Goal: Task Accomplishment & Management: Manage account settings

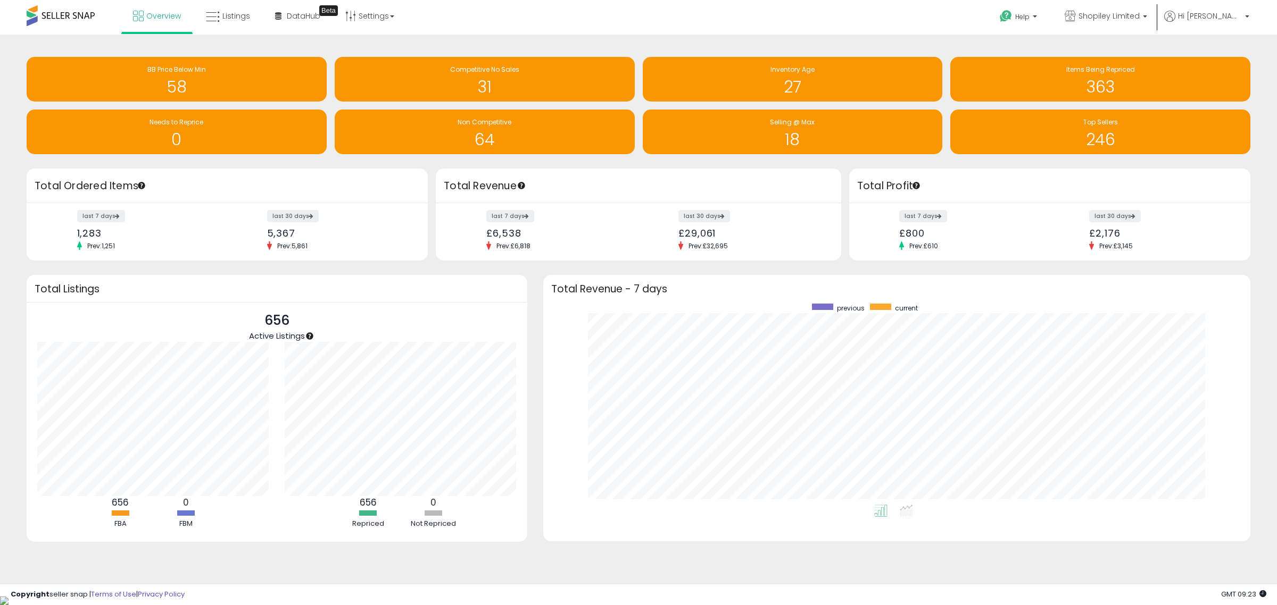
scroll to position [201, 686]
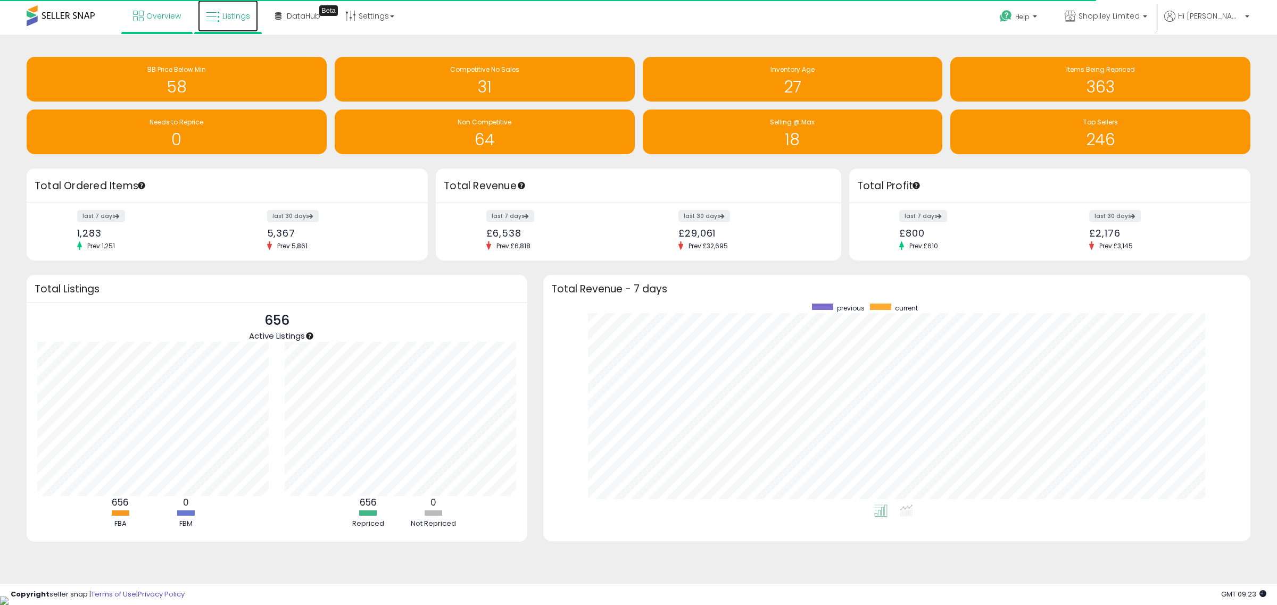
click at [232, 16] on span "Listings" at bounding box center [236, 16] width 28 height 11
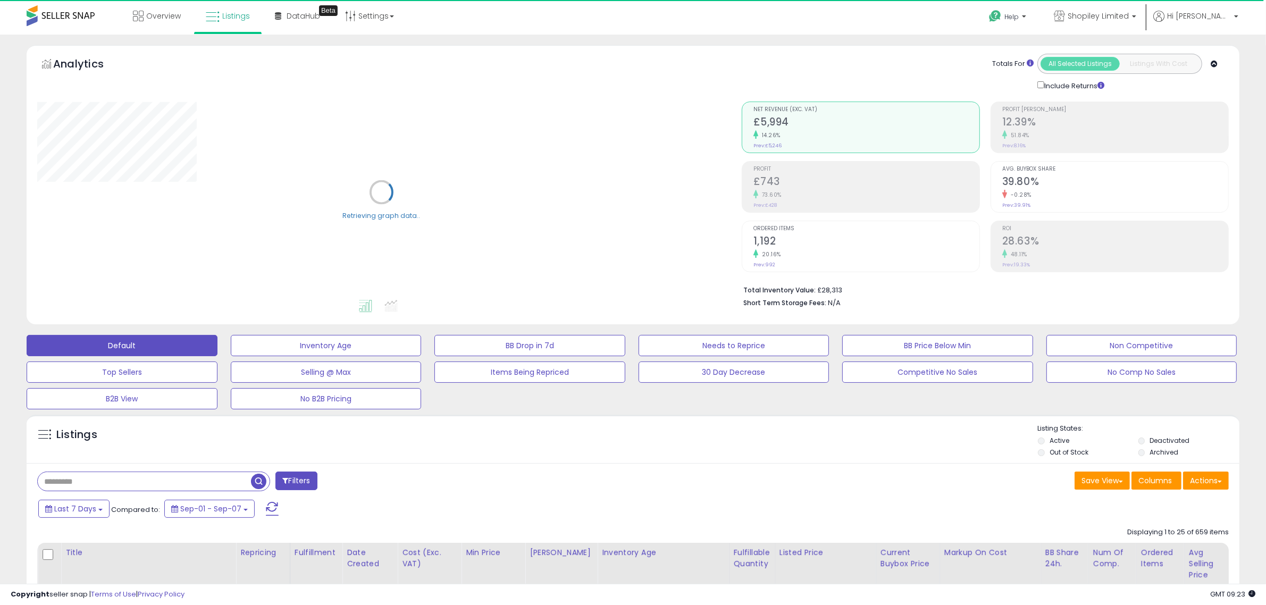
click at [159, 482] on input "text" at bounding box center [144, 481] width 213 height 19
paste input "**********"
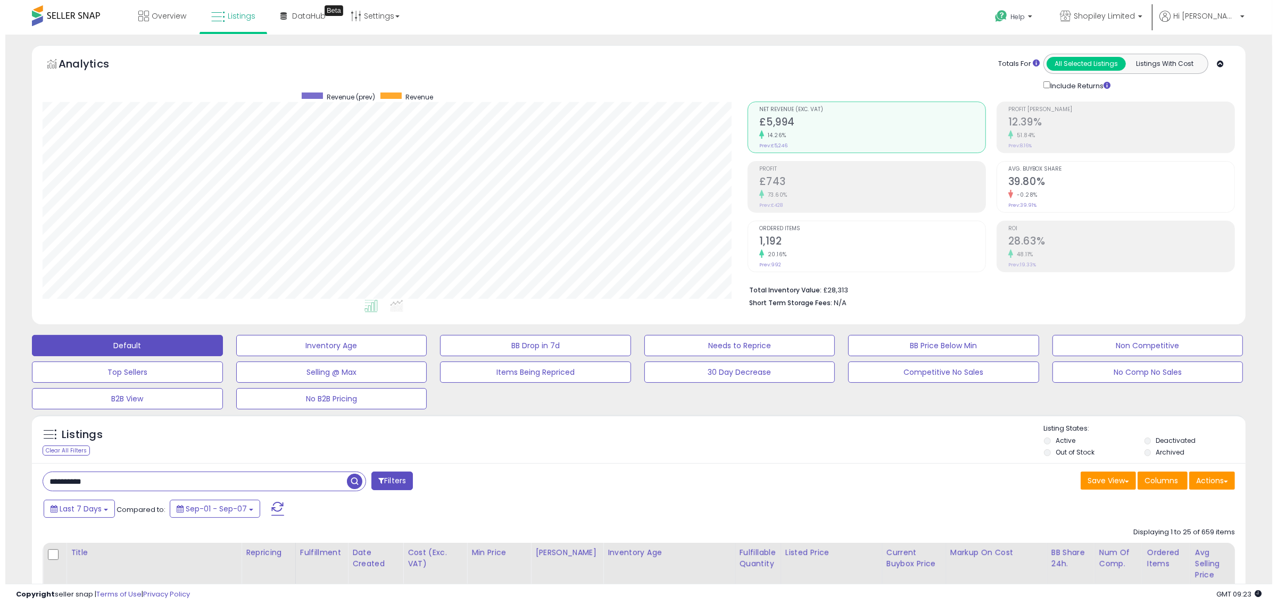
scroll to position [218, 705]
type input "**********"
click at [352, 481] on span "button" at bounding box center [348, 481] width 15 height 15
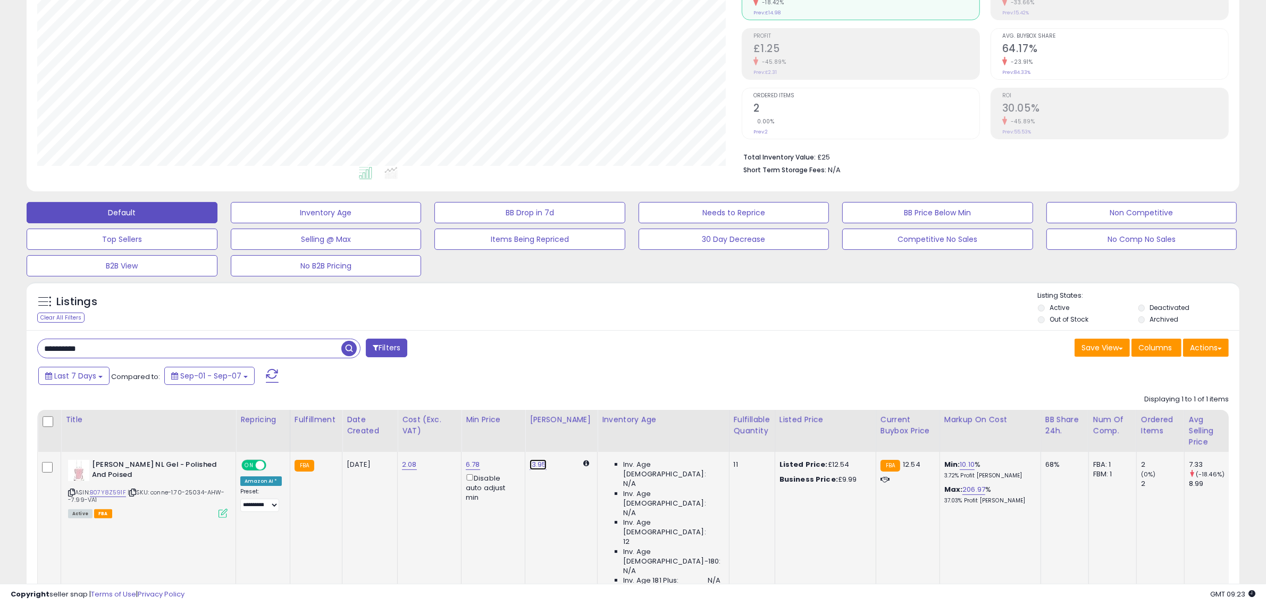
click at [534, 466] on link "13.95" at bounding box center [538, 465] width 17 height 11
drag, startPoint x: 507, startPoint y: 435, endPoint x: 383, endPoint y: 430, distance: 124.0
click at [383, 430] on table "Title Repricing" at bounding box center [829, 503] width 1585 height 187
type input "****"
click button "submit" at bounding box center [563, 427] width 18 height 16
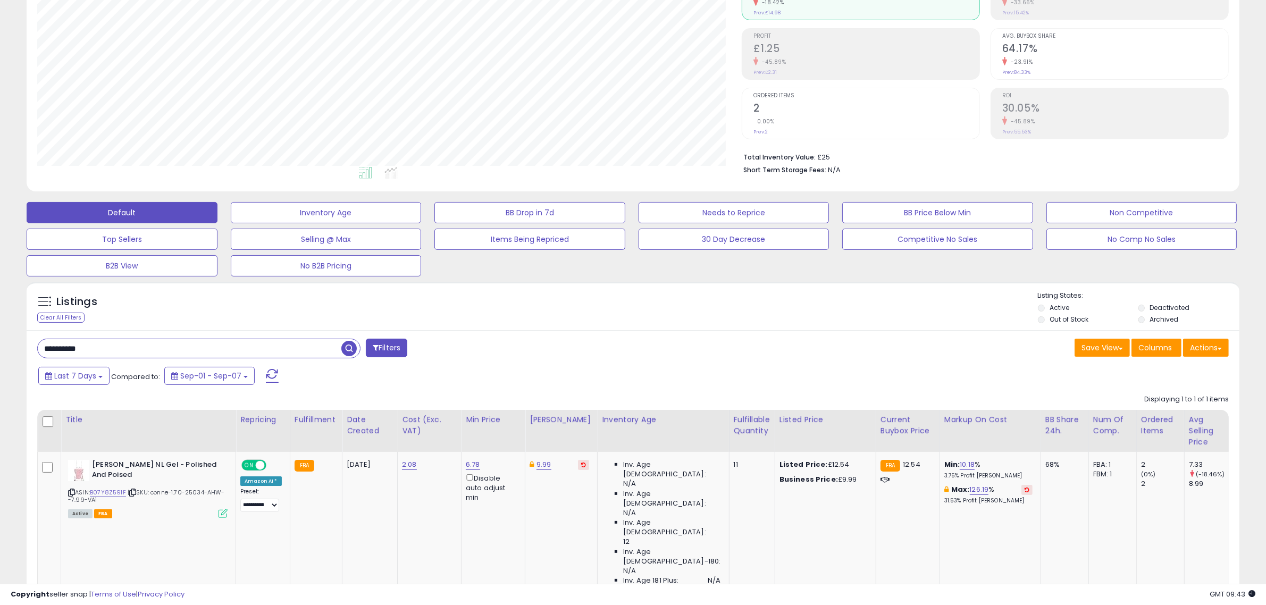
click at [277, 373] on button at bounding box center [272, 375] width 27 height 21
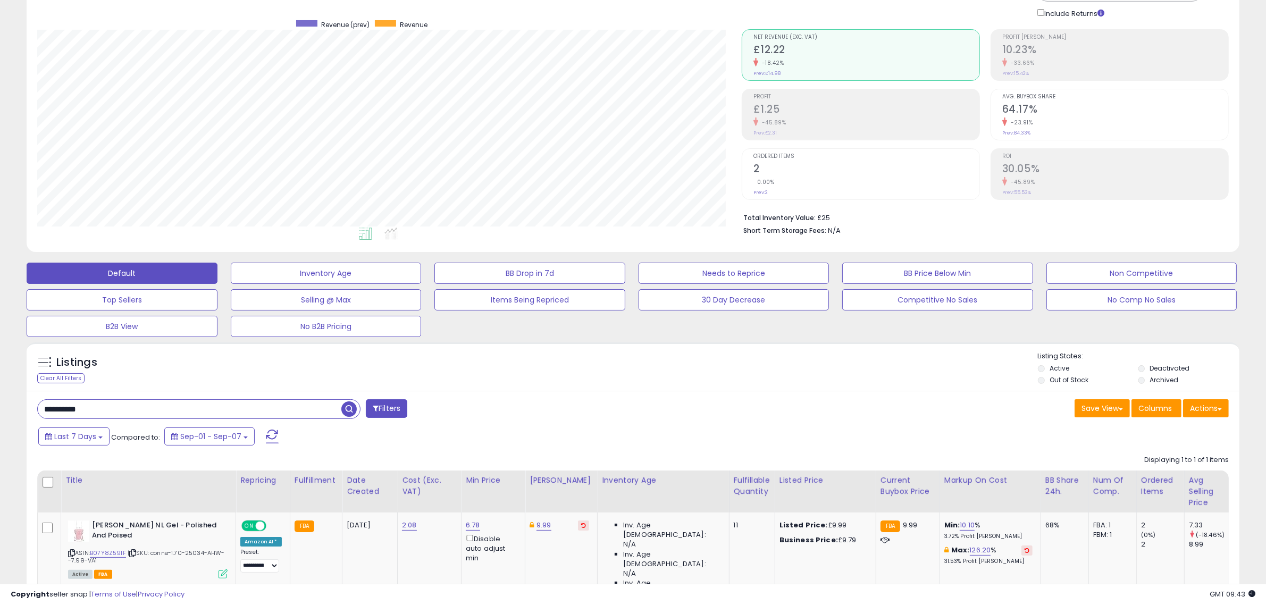
scroll to position [0, 0]
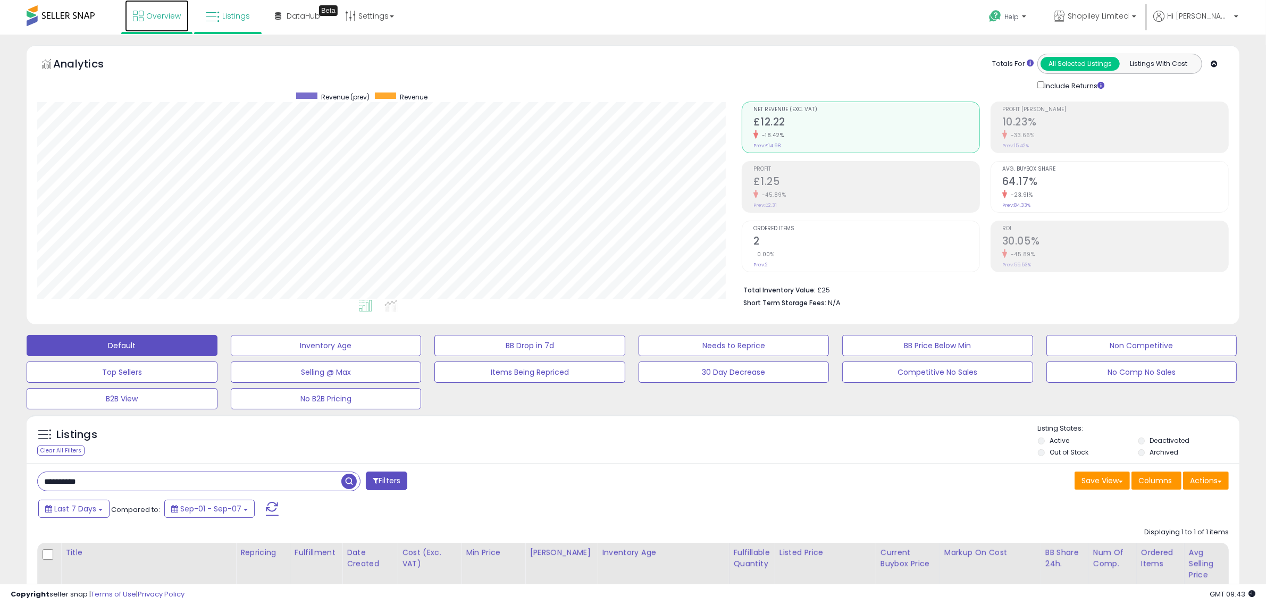
click at [155, 21] on link "Overview" at bounding box center [157, 16] width 64 height 32
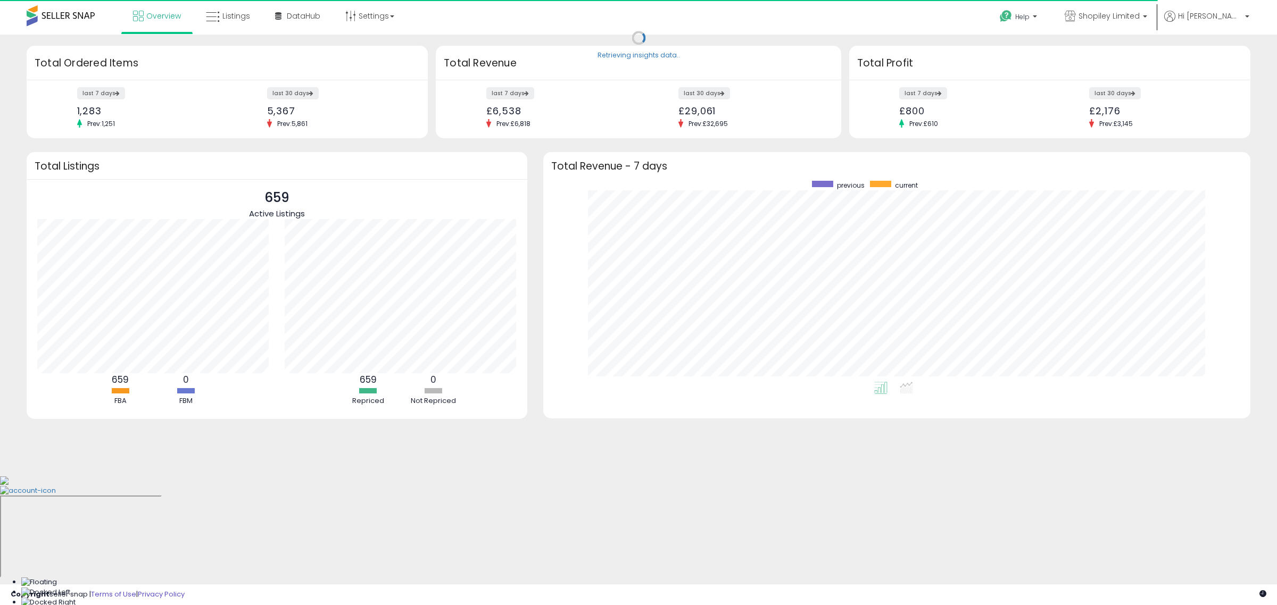
scroll to position [201, 686]
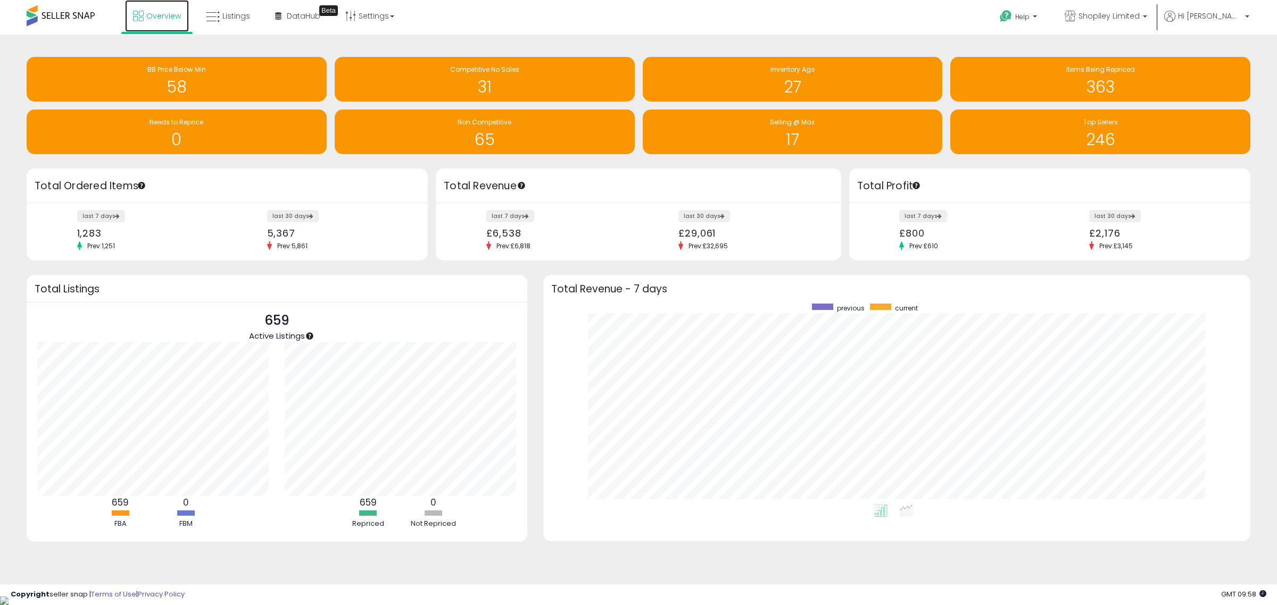
click at [154, 19] on span "Overview" at bounding box center [163, 16] width 35 height 11
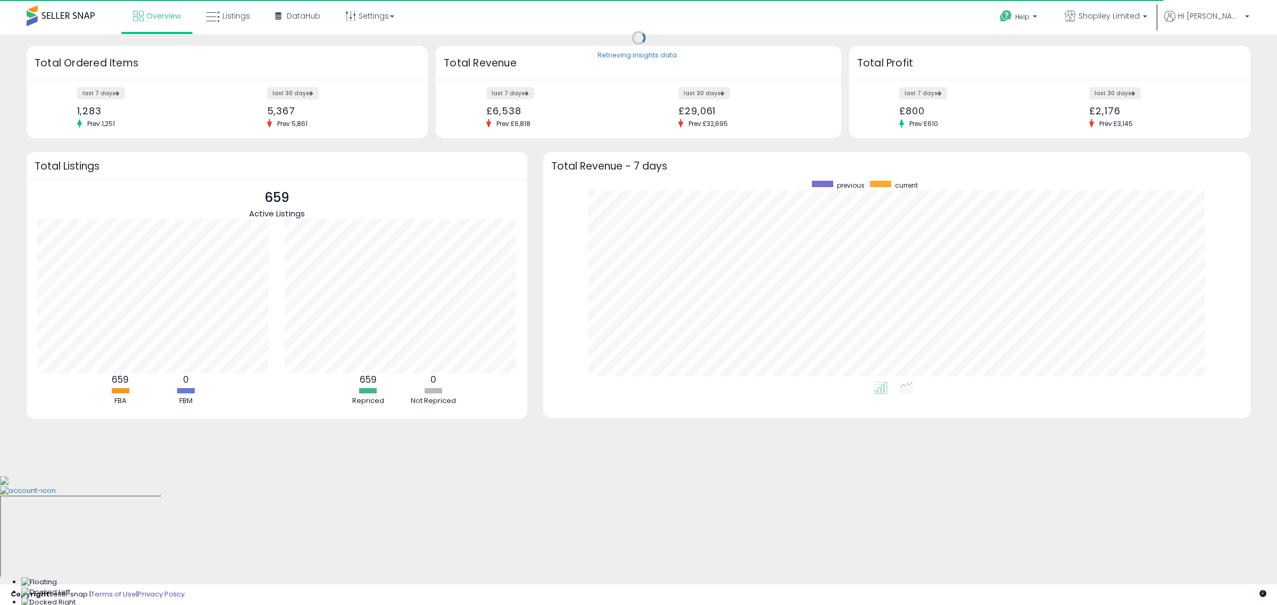
scroll to position [201, 686]
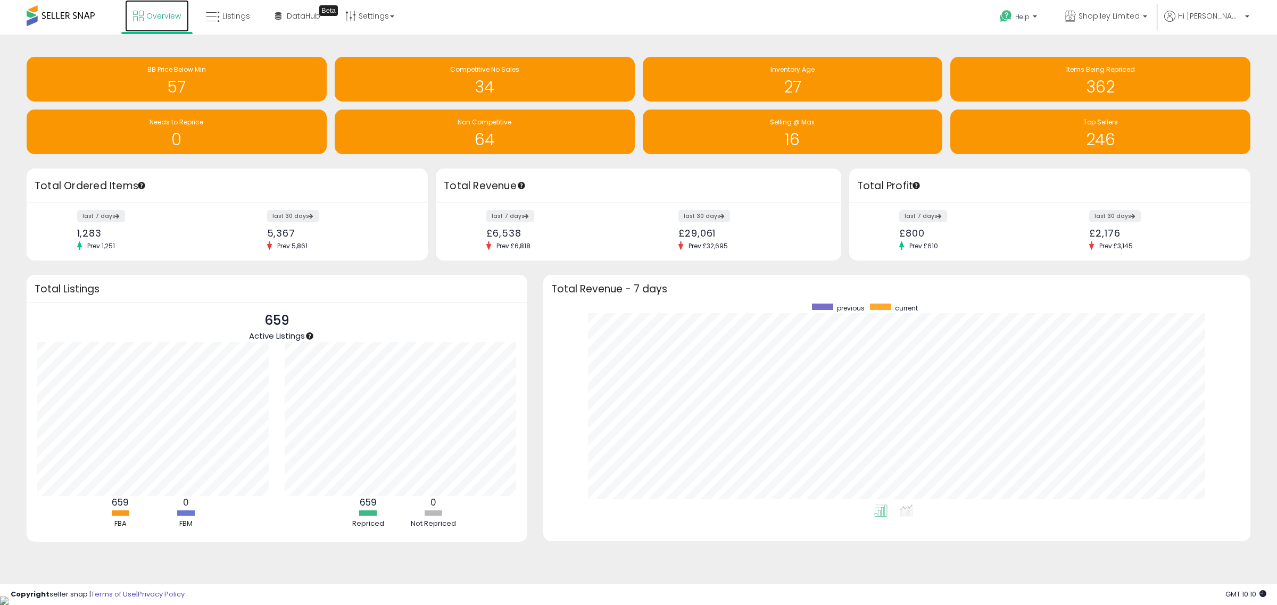
click at [155, 15] on span "Overview" at bounding box center [163, 16] width 35 height 11
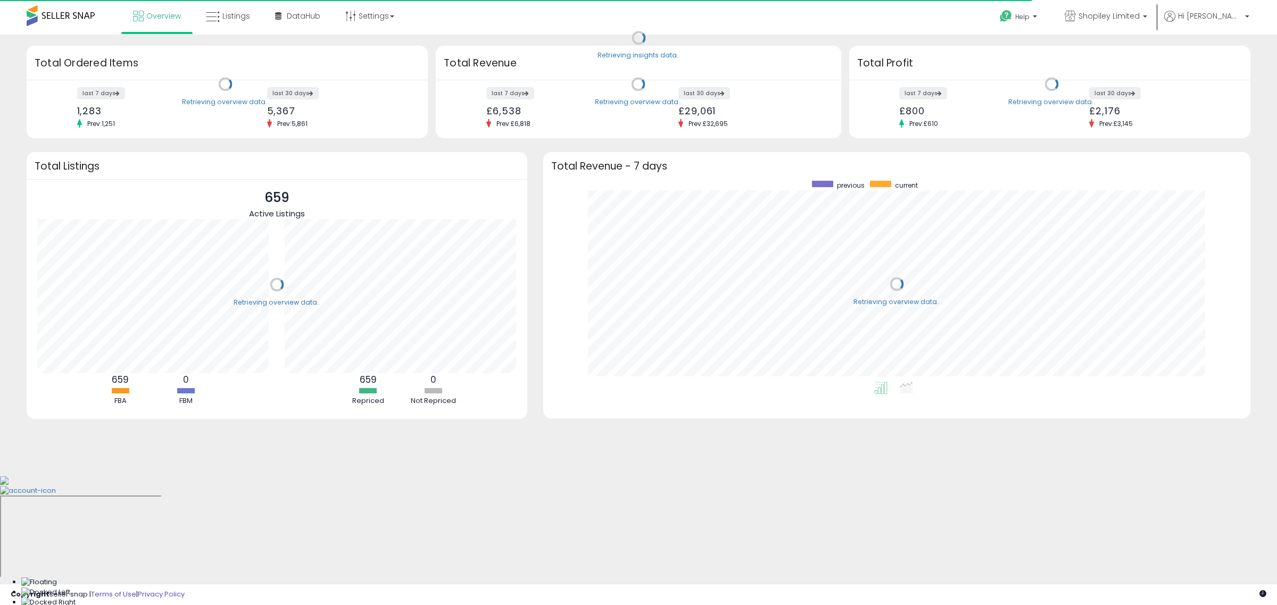
scroll to position [201, 686]
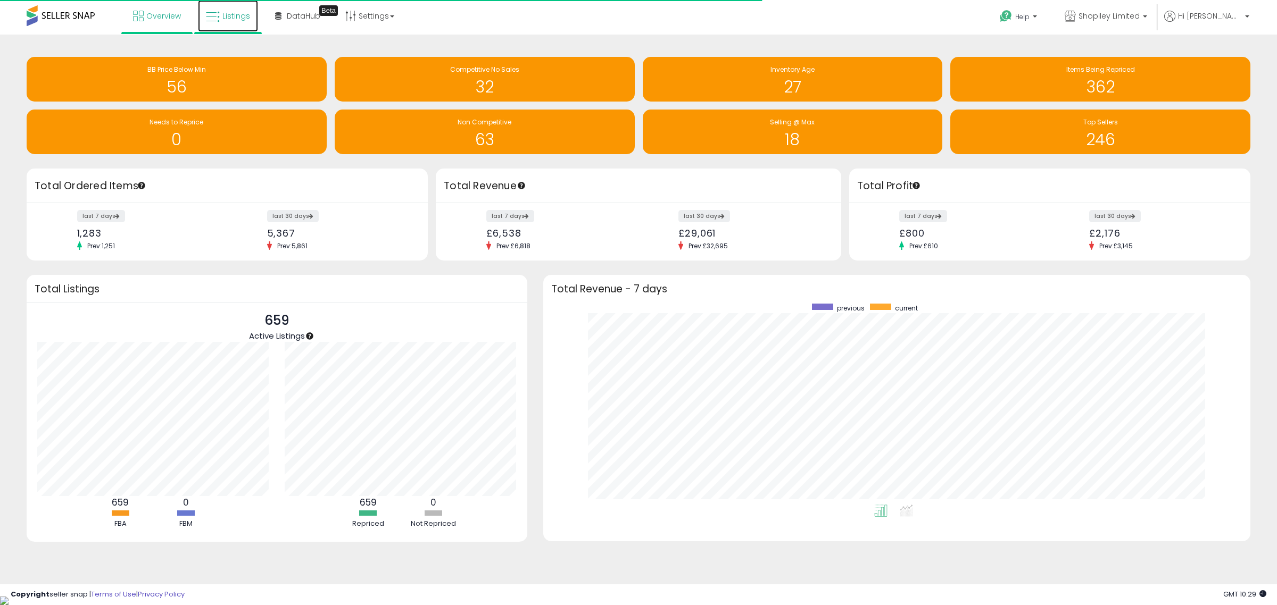
click at [223, 20] on span "Listings" at bounding box center [236, 16] width 28 height 11
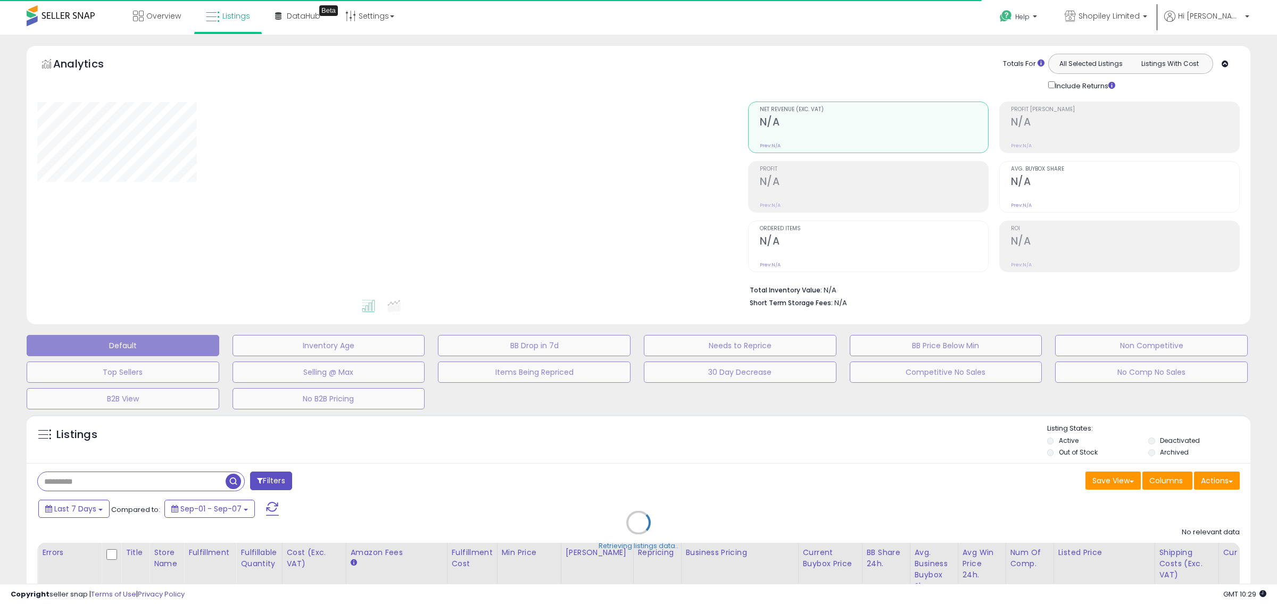
click at [1114, 482] on div "Retrieving listings data.." at bounding box center [638, 531] width 1239 height 243
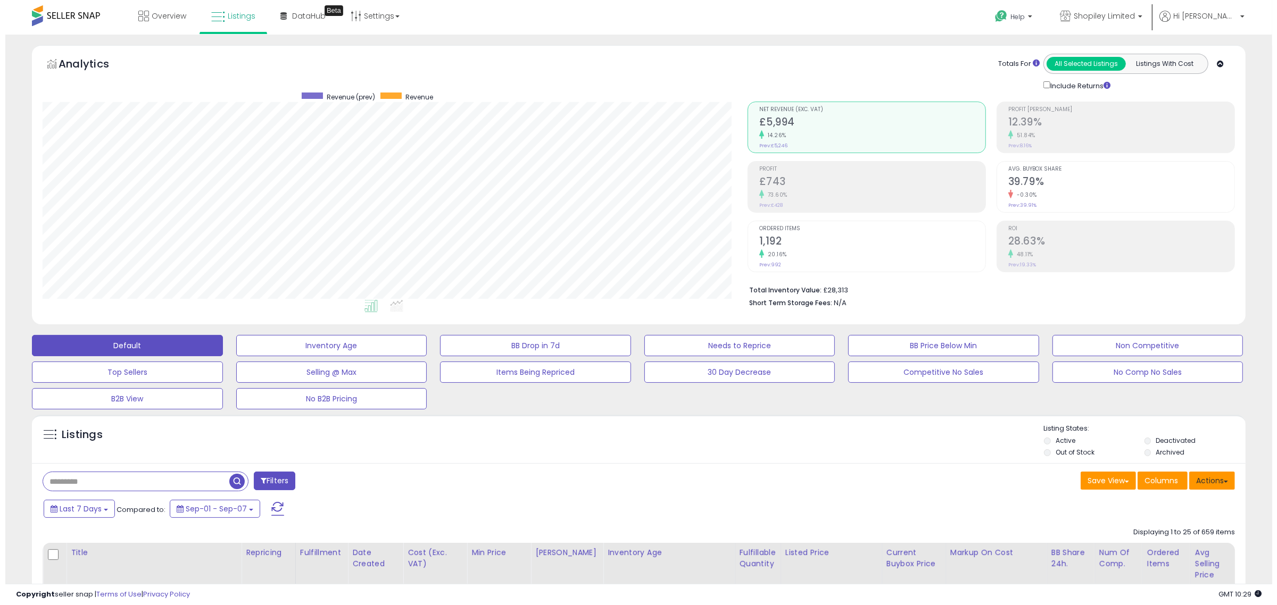
scroll to position [218, 705]
click at [1206, 487] on button "Actions" at bounding box center [1207, 481] width 46 height 18
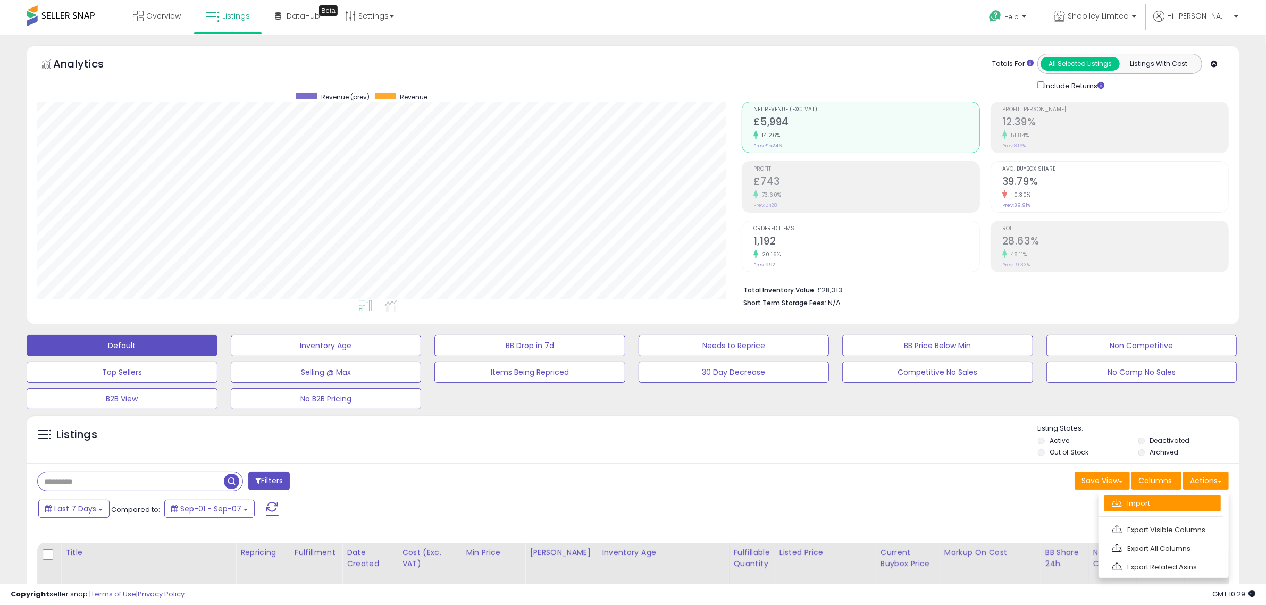
click at [1189, 504] on link "Import" at bounding box center [1163, 503] width 116 height 16
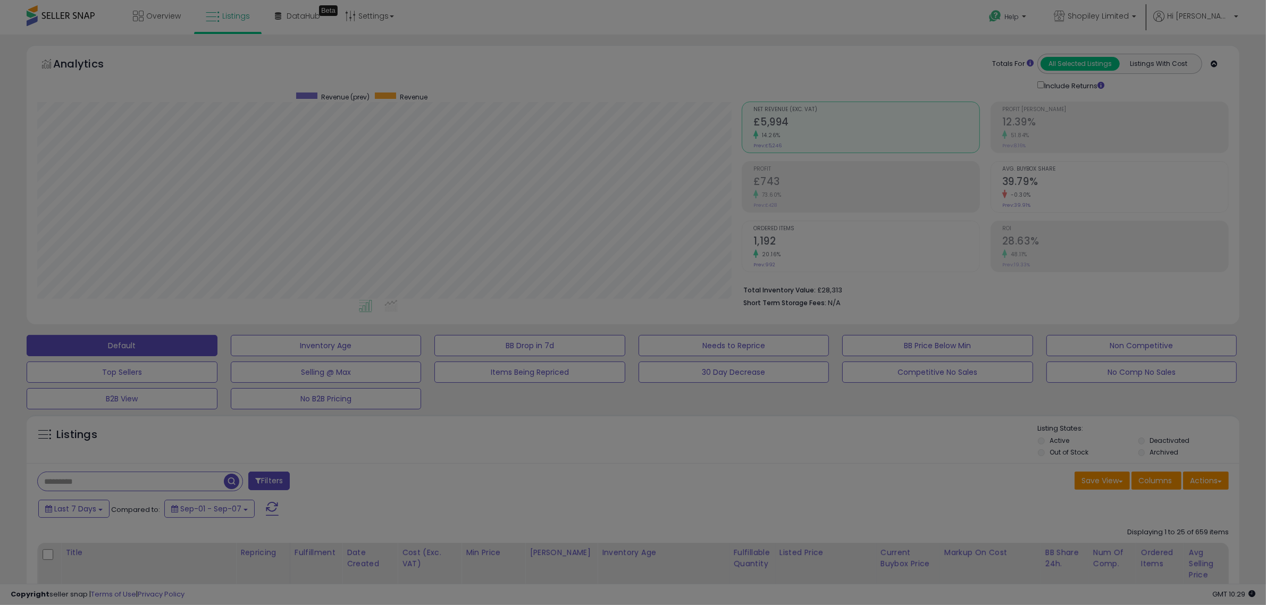
scroll to position [218, 710]
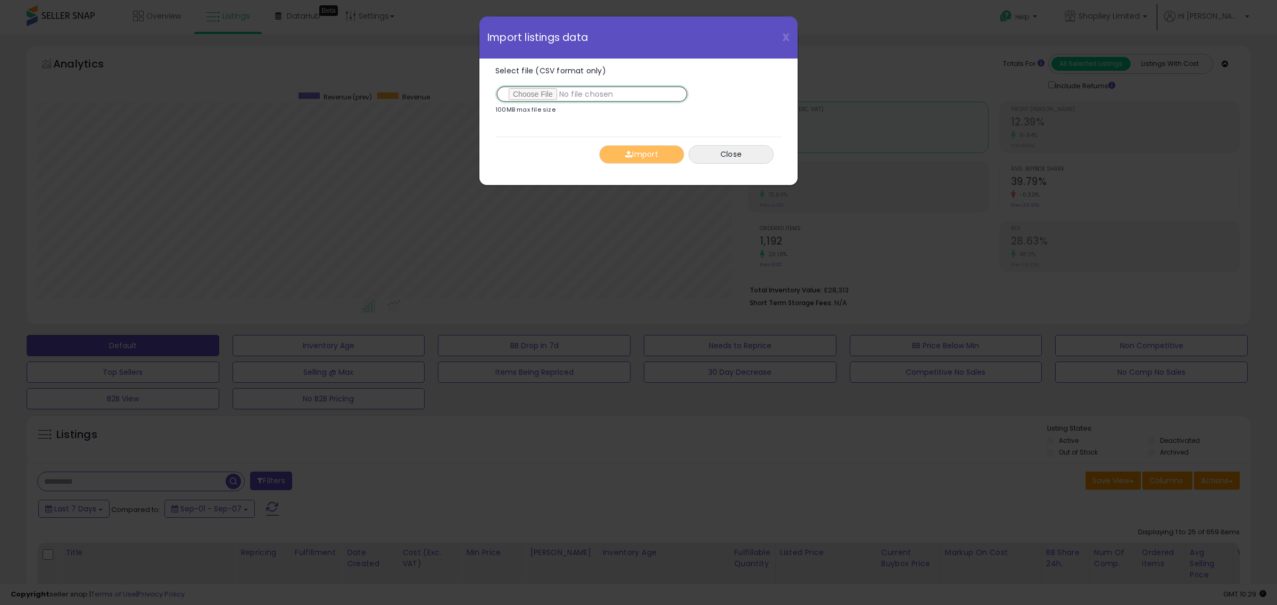
click at [516, 93] on input "Select file (CSV format only)" at bounding box center [591, 94] width 193 height 18
type input "**********"
click at [604, 152] on button "Import" at bounding box center [641, 154] width 85 height 19
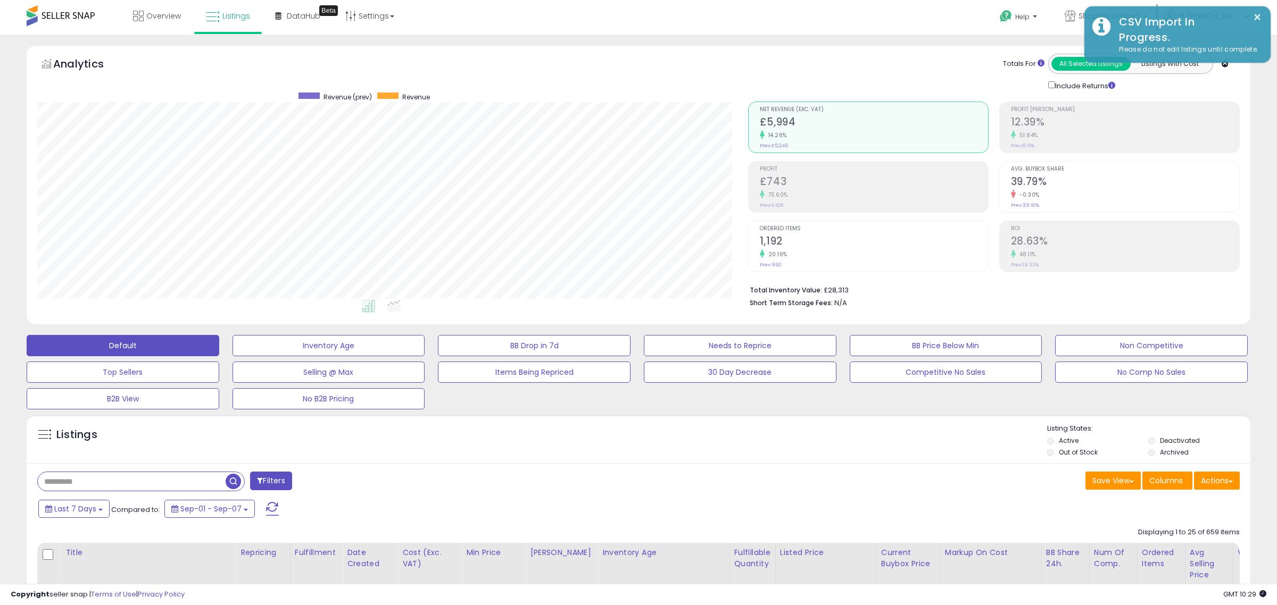
scroll to position [531696, 531210]
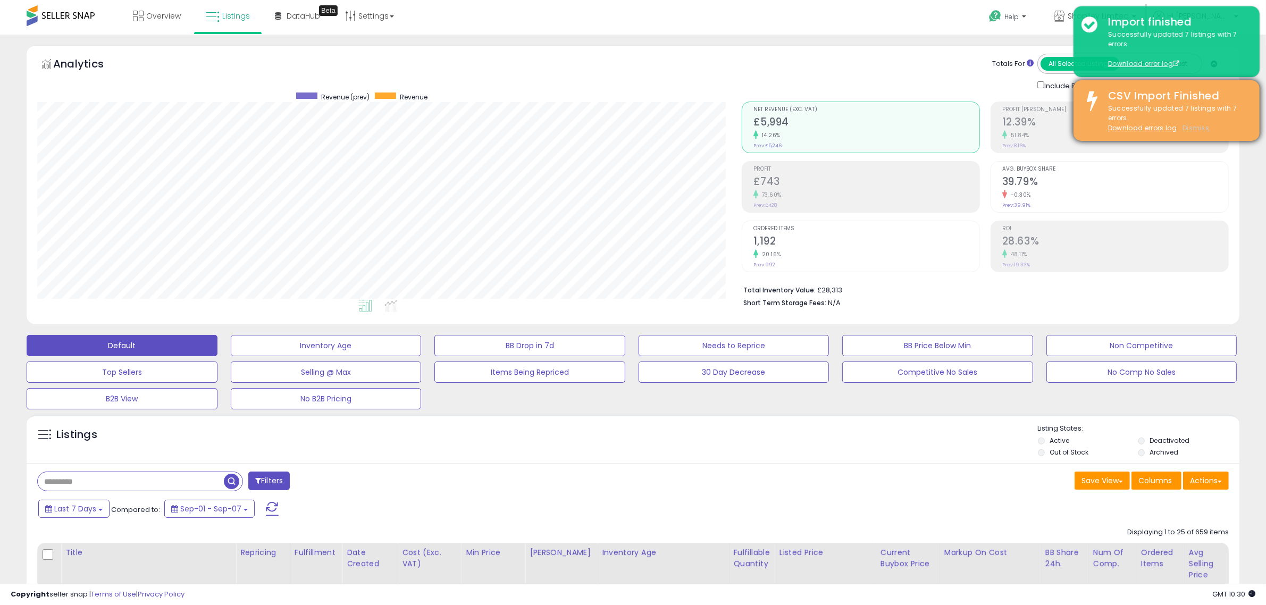
click at [1190, 130] on u "Dismiss" at bounding box center [1196, 127] width 27 height 9
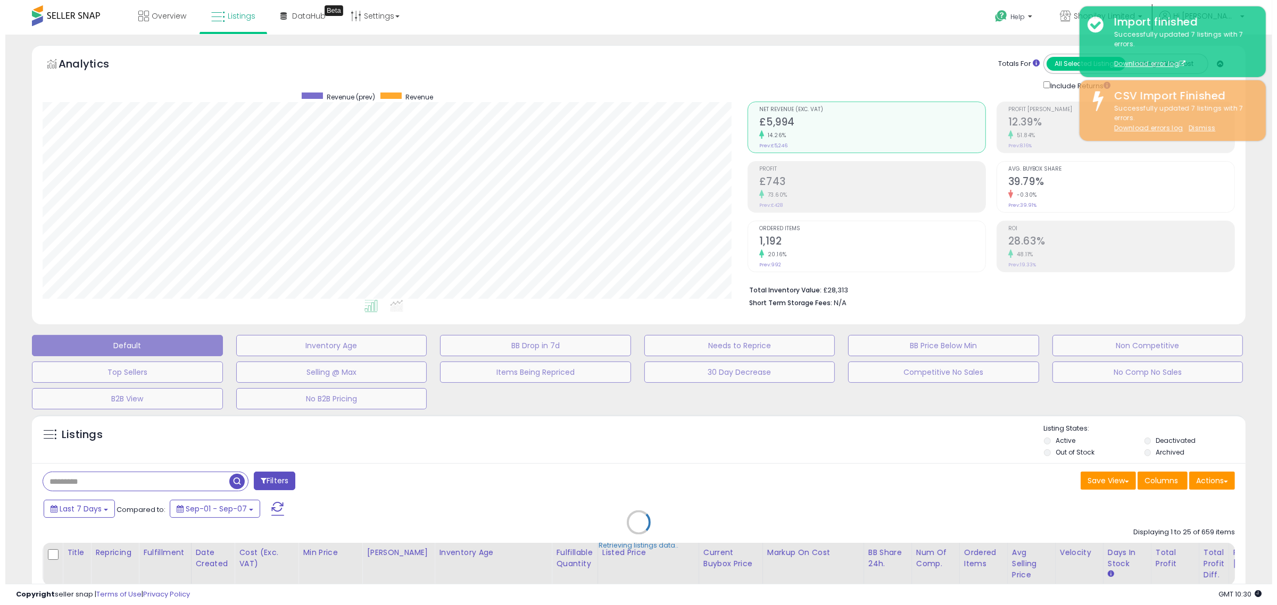
scroll to position [218, 710]
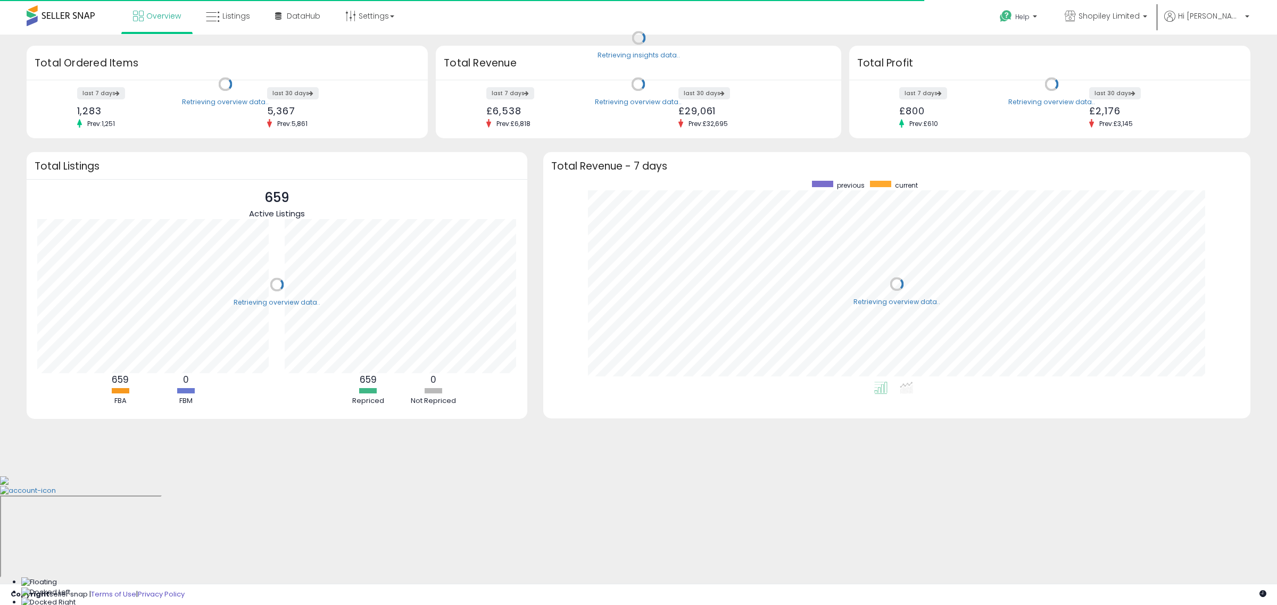
scroll to position [201, 686]
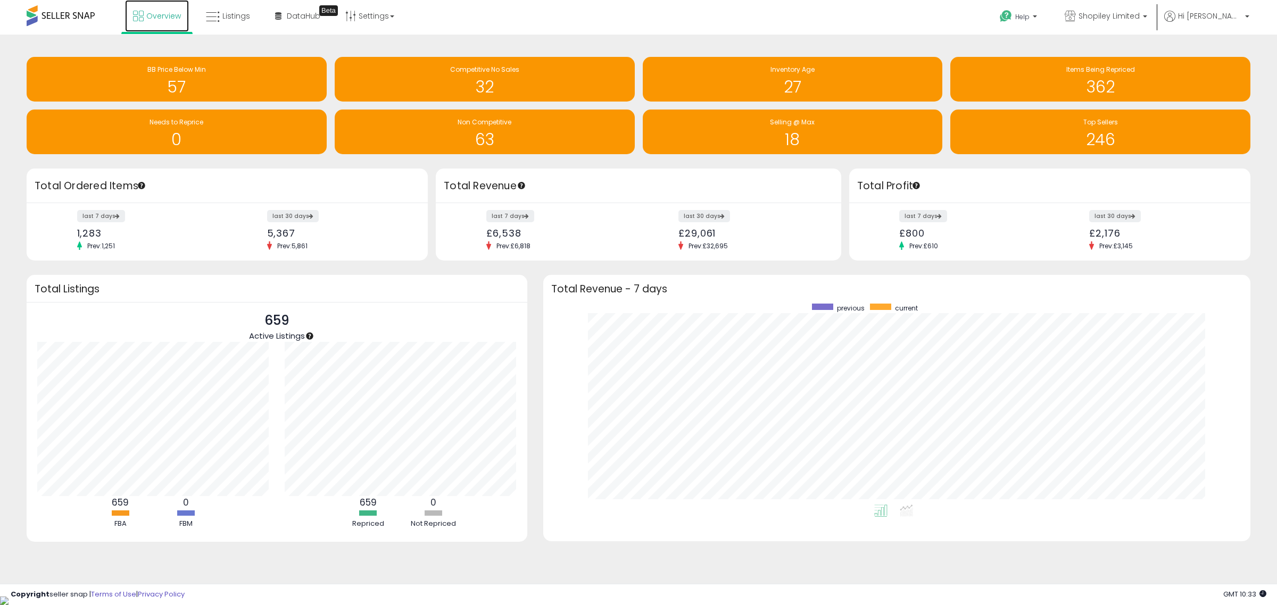
click at [147, 12] on span "Overview" at bounding box center [163, 16] width 35 height 11
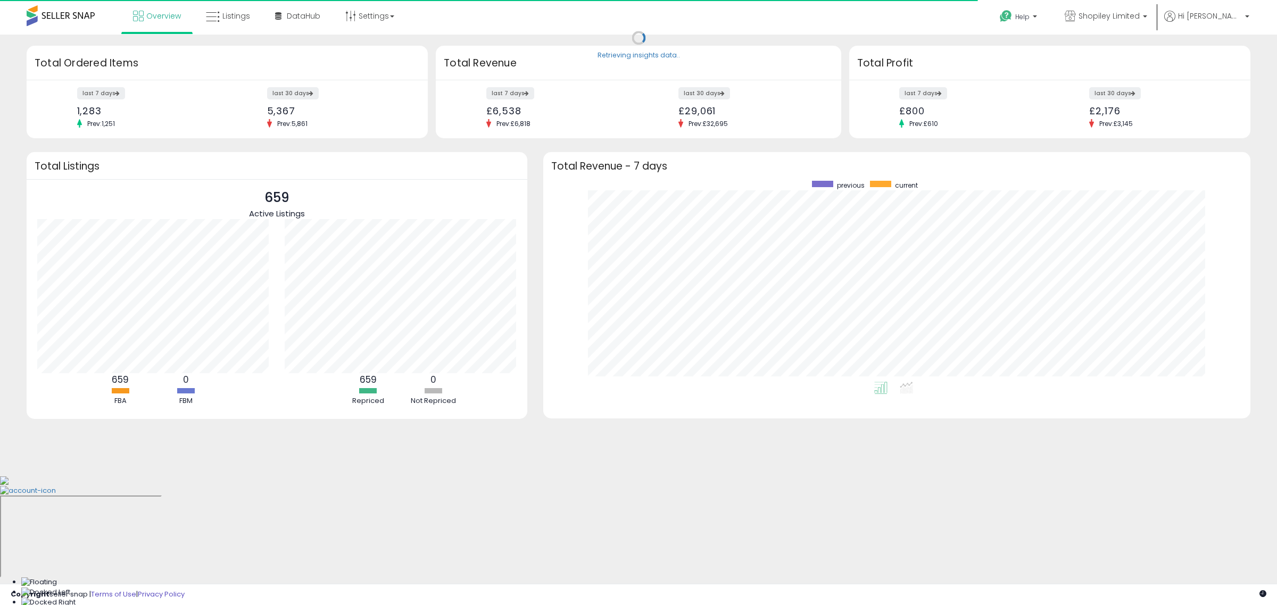
scroll to position [201, 686]
